Goal: Task Accomplishment & Management: Manage account settings

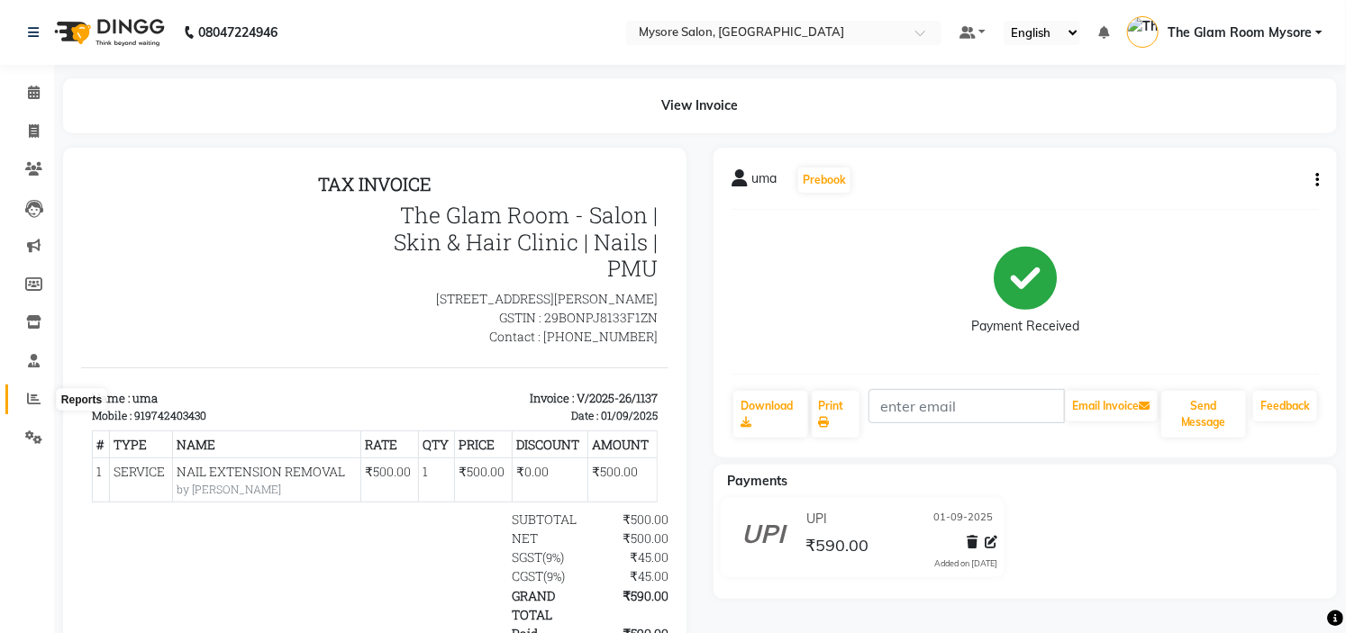
click at [42, 400] on span at bounding box center [34, 399] width 32 height 21
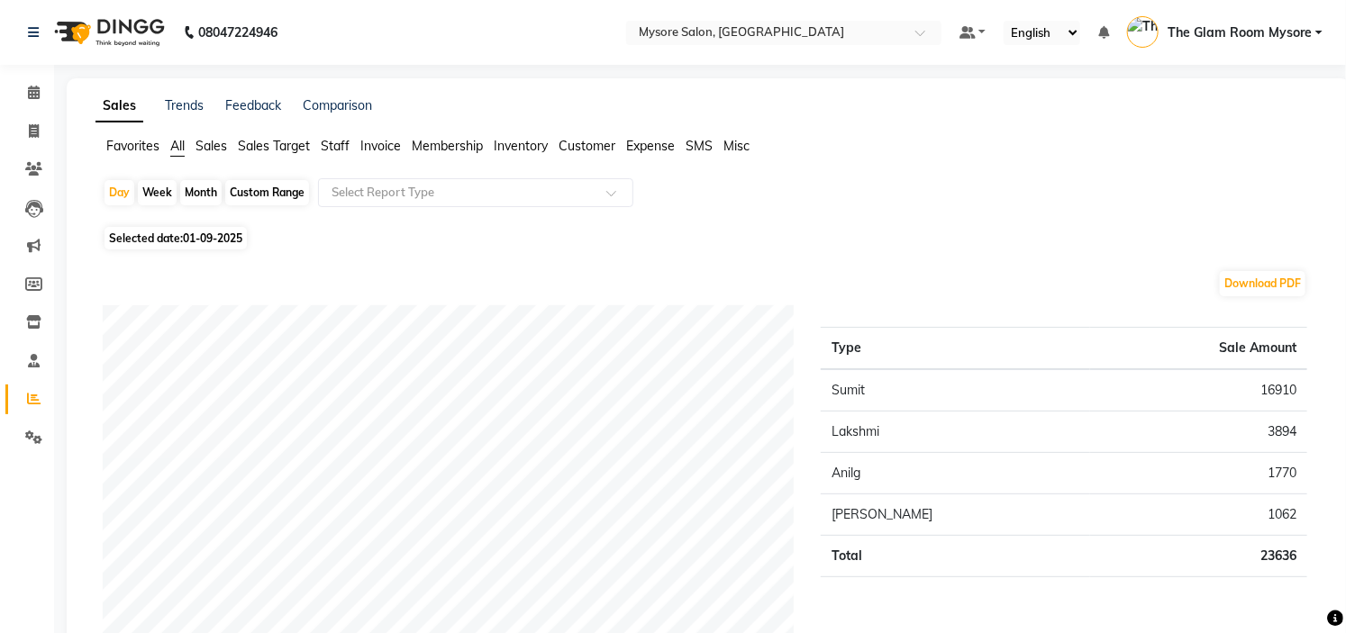
click at [1255, 32] on span "The Glam Room Mysore" at bounding box center [1240, 32] width 144 height 19
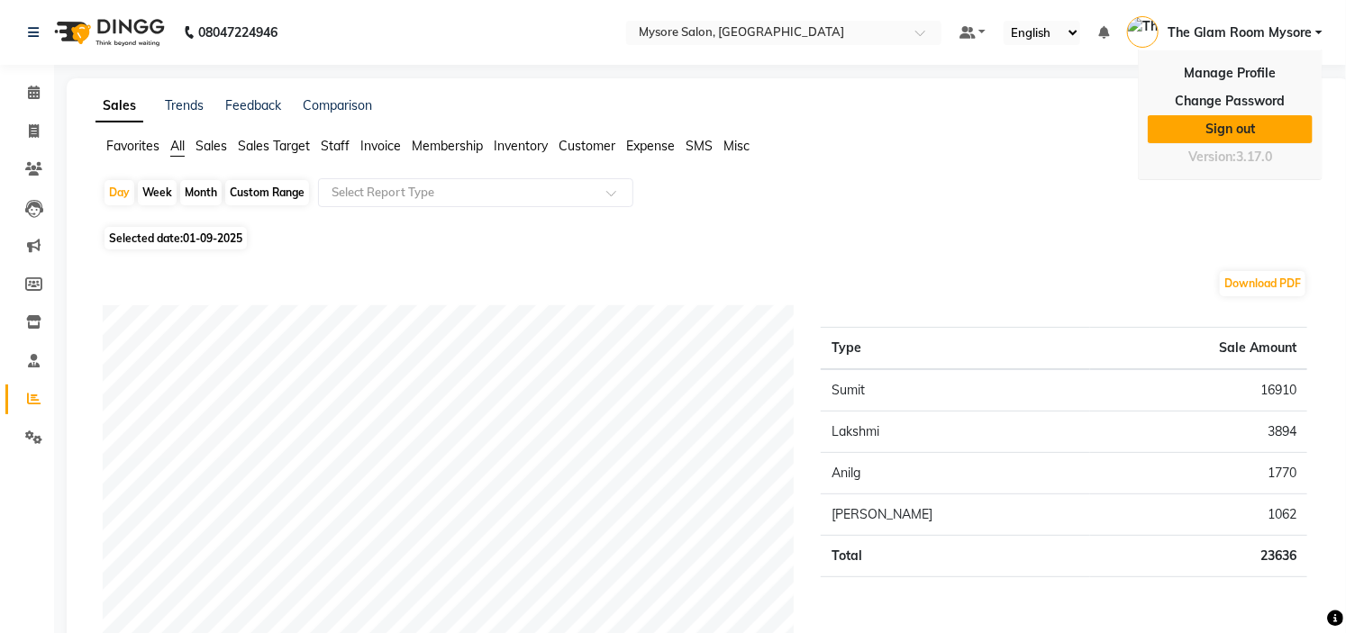
click at [1256, 141] on link "Sign out" at bounding box center [1230, 129] width 165 height 28
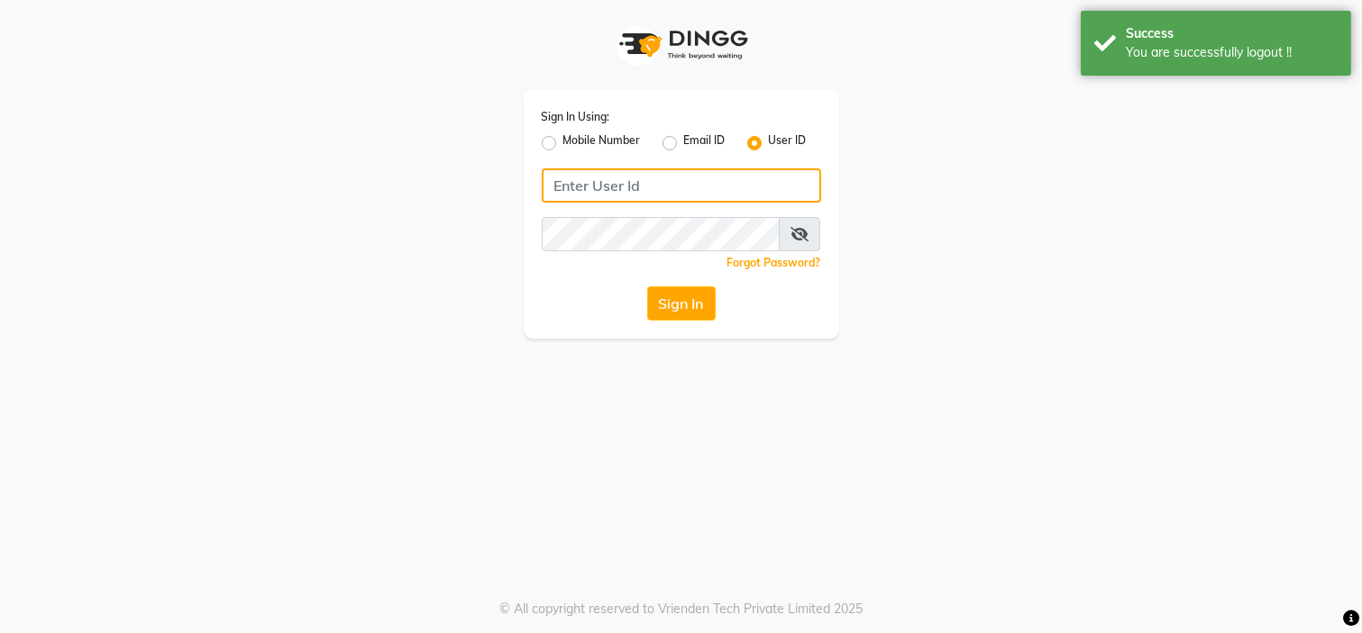
type input "7338156969"
